Goal: Task Accomplishment & Management: Use online tool/utility

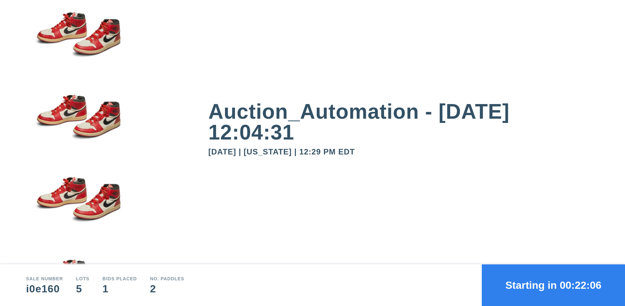
click at [554, 286] on button "Starting in 00:22:06" at bounding box center [553, 286] width 143 height 42
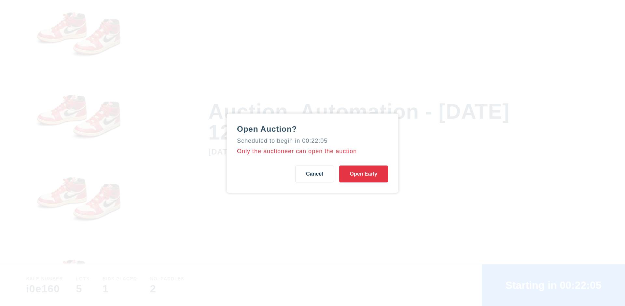
click at [364, 174] on button "Open Early" at bounding box center [363, 174] width 49 height 17
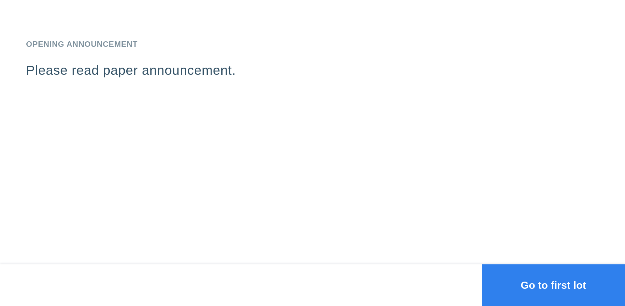
click at [554, 286] on button "Go to first lot" at bounding box center [553, 286] width 143 height 42
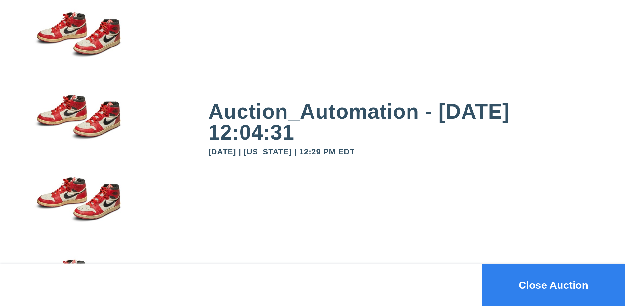
click at [554, 286] on button "Close Auction" at bounding box center [553, 286] width 143 height 42
